Goal: Information Seeking & Learning: Learn about a topic

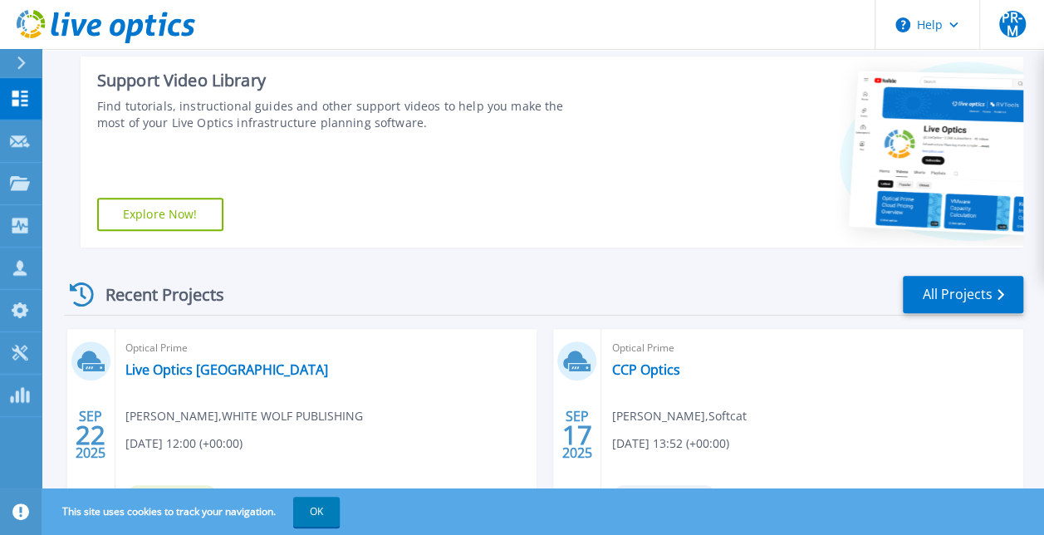
scroll to position [415, 0]
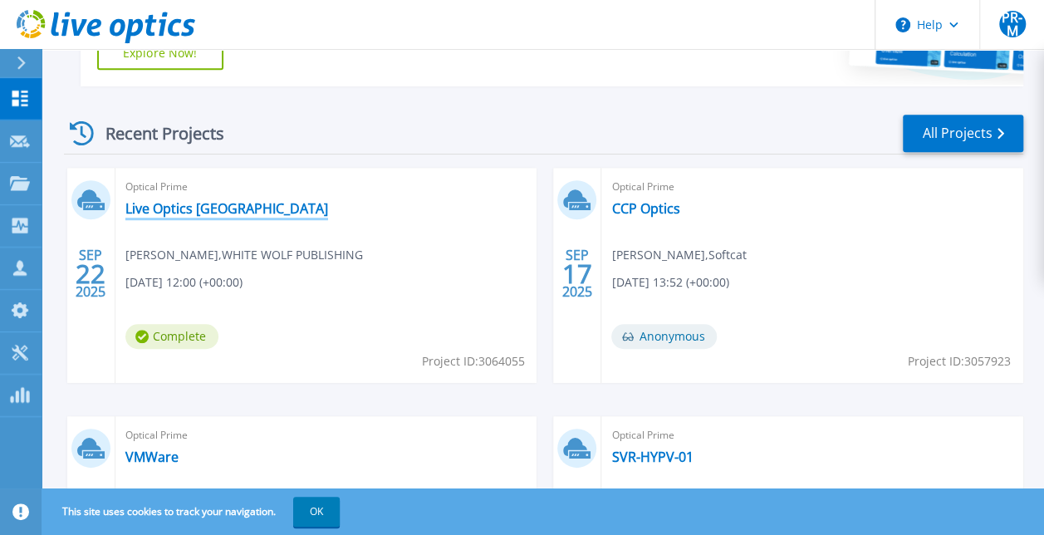
click at [204, 208] on link "Live Optics [GEOGRAPHIC_DATA]" at bounding box center [226, 208] width 203 height 17
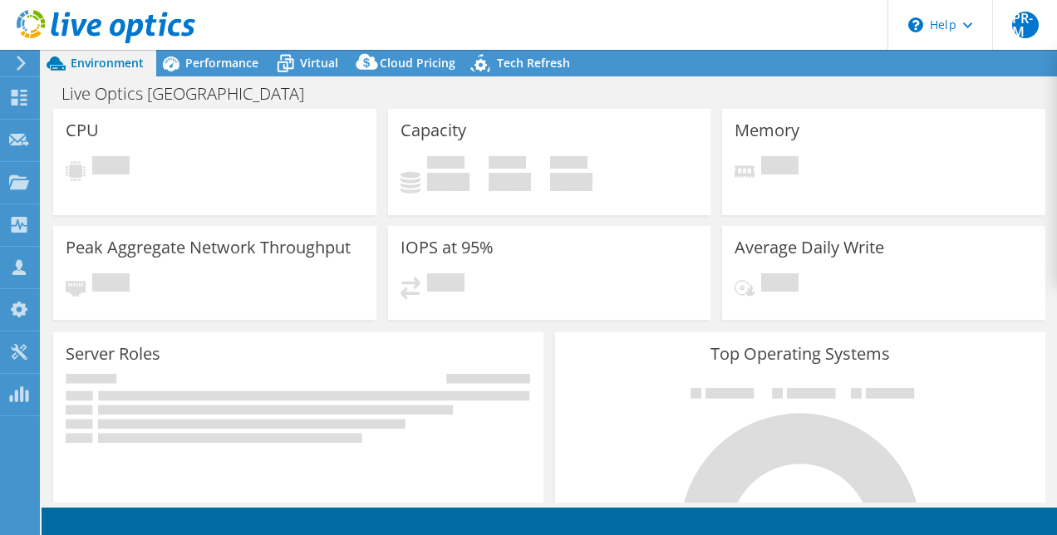
select select "USD"
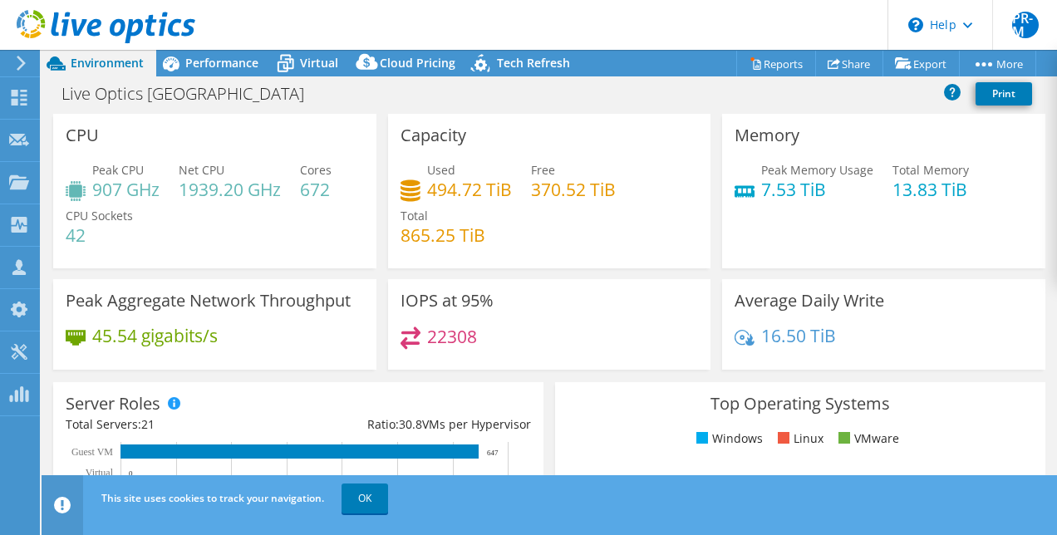
click at [761, 189] on h4 "7.53 TiB" at bounding box center [817, 189] width 112 height 18
drag, startPoint x: 757, startPoint y: 189, endPoint x: 819, endPoint y: 186, distance: 62.4
click at [819, 186] on h4 "7.53 TiB" at bounding box center [817, 189] width 112 height 18
copy h4 "7.53 TiB"
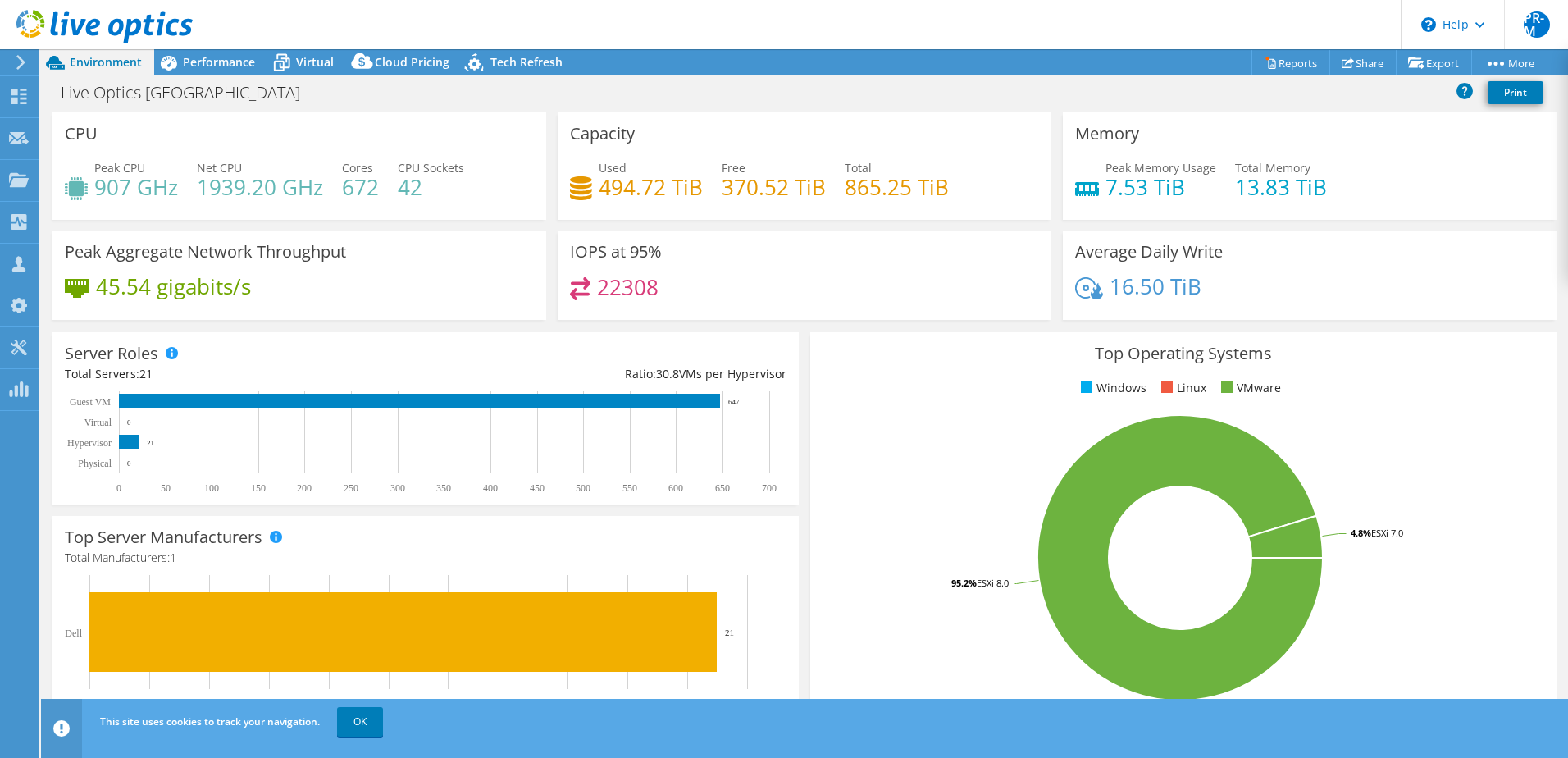
click at [1043, 206] on div "Peak Memory Usage 7.53 TiB Total Memory 13.83 TiB" at bounding box center [1309, 186] width 469 height 53
drag, startPoint x: 1100, startPoint y: 187, endPoint x: 1137, endPoint y: 185, distance: 37.1
click at [1043, 185] on h4 "7.53 TiB" at bounding box center [1161, 187] width 111 height 18
